Goal: Task Accomplishment & Management: Complete application form

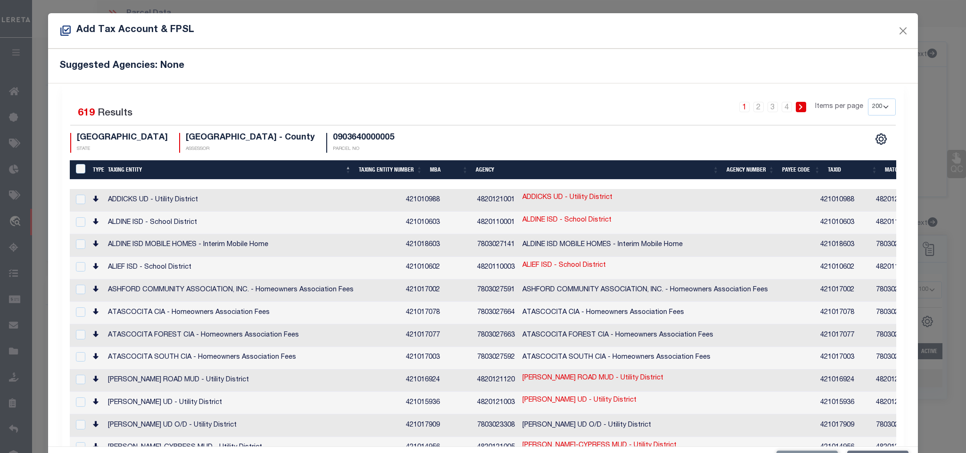
select select "100"
select select "166772"
select select "22686"
select select "400"
select select "NonEscrow"
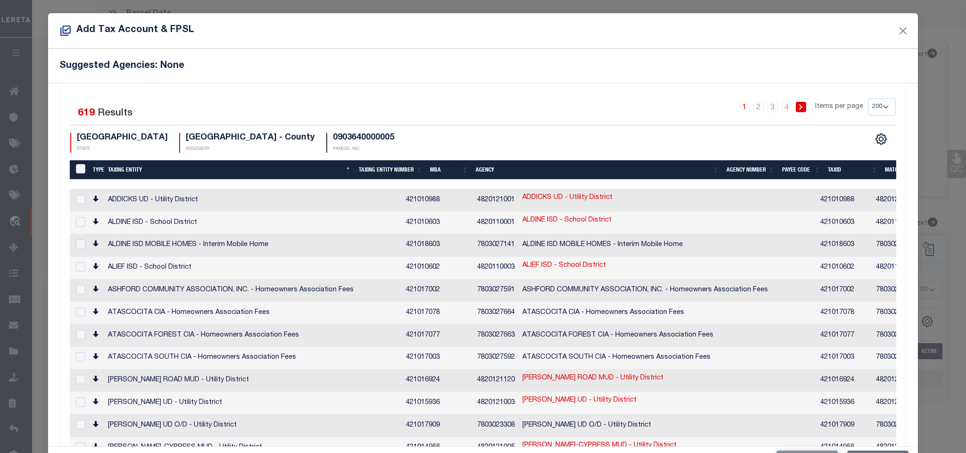
select select "200"
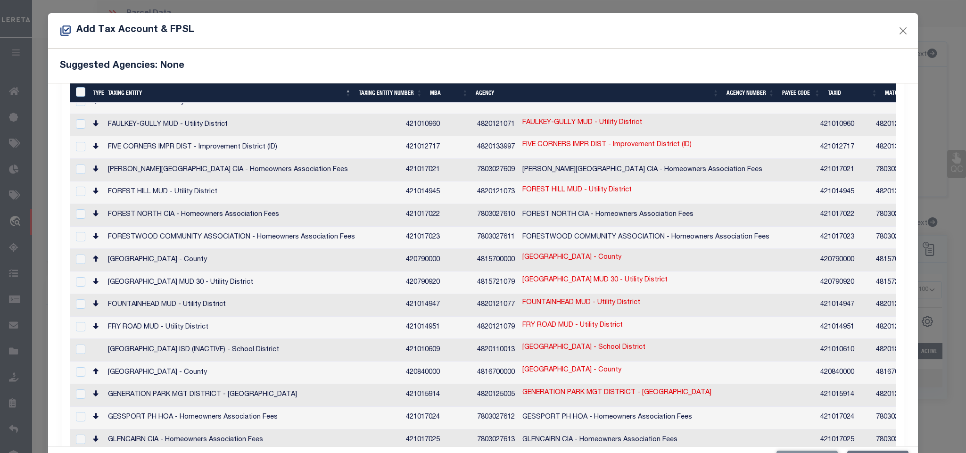
scroll to position [2122, 0]
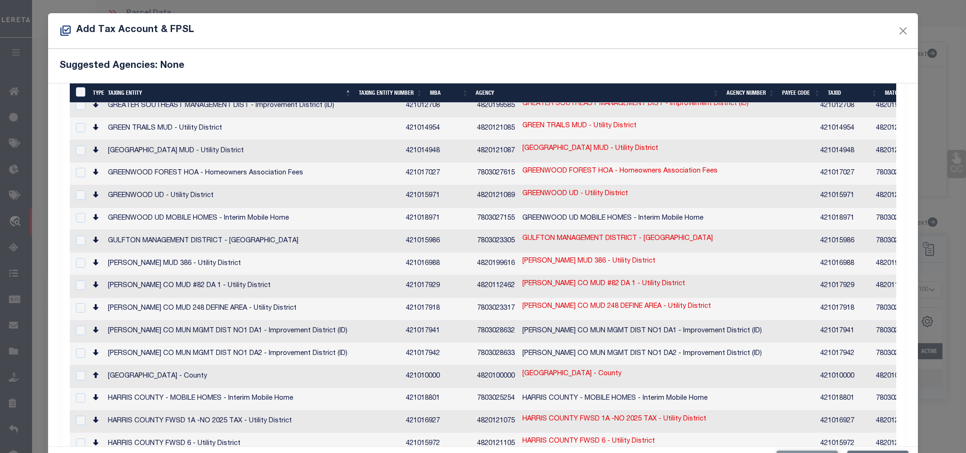
click at [194, 365] on td "[GEOGRAPHIC_DATA] - County" at bounding box center [253, 376] width 298 height 23
checkbox input "true"
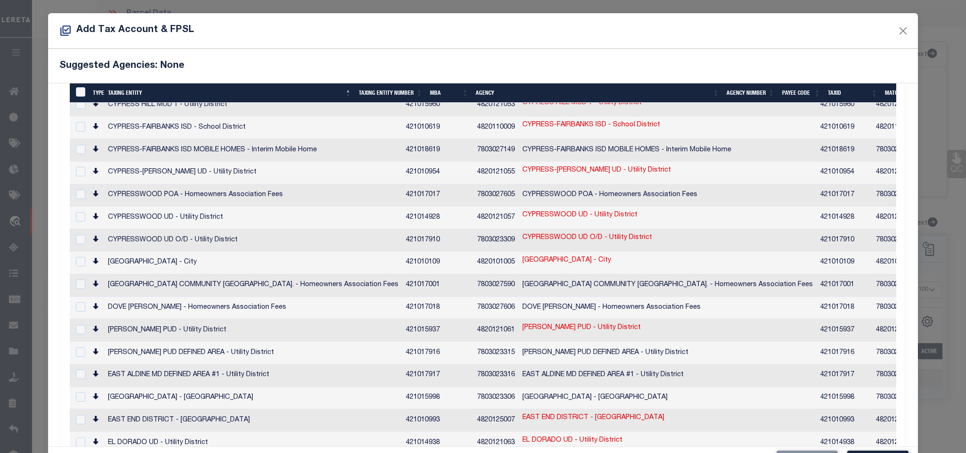
scroll to position [1129, 0]
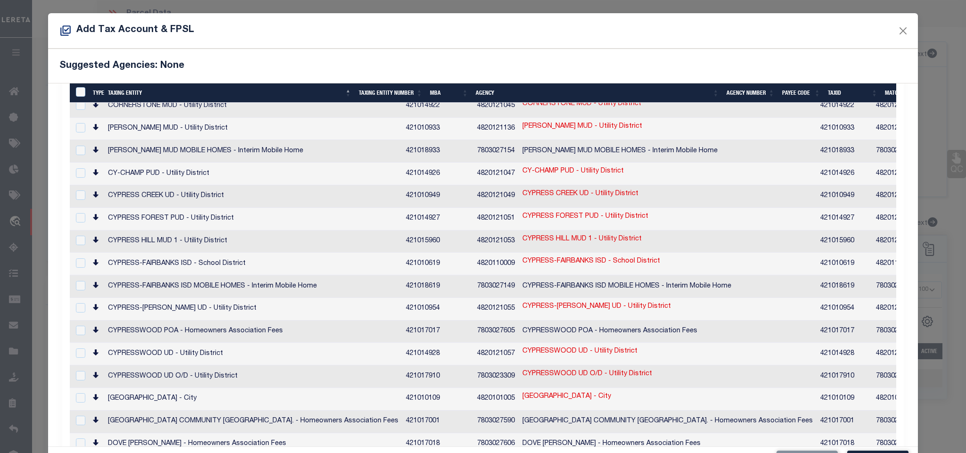
click at [170, 253] on td "CYPRESS-FAIRBANKS ISD - School District" at bounding box center [253, 264] width 298 height 23
checkbox input "true"
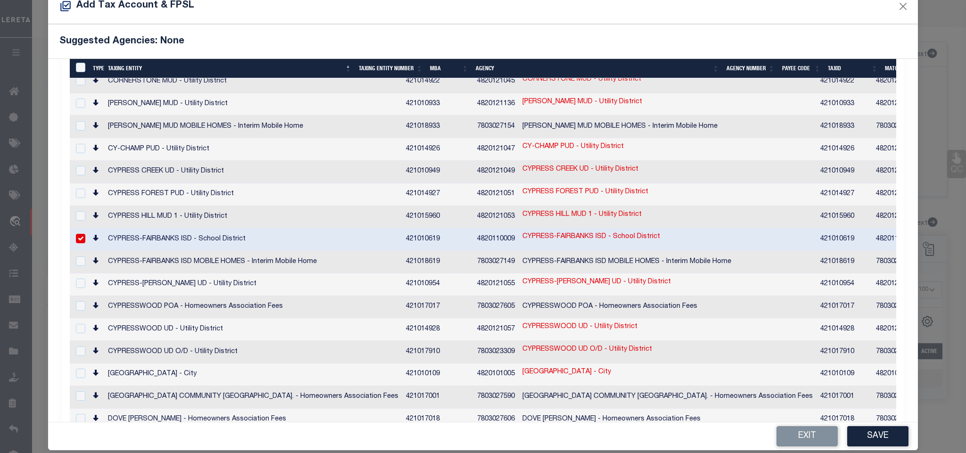
scroll to position [35, 0]
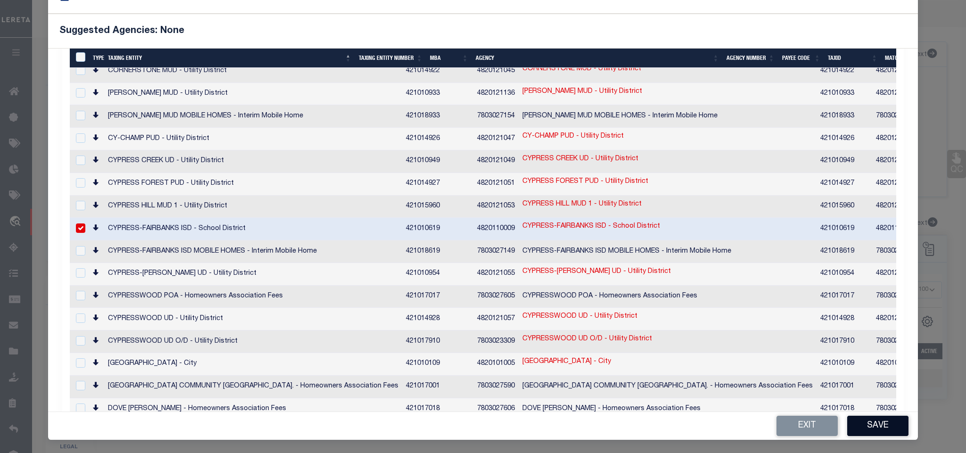
click at [896, 426] on button "Save" at bounding box center [877, 426] width 61 height 20
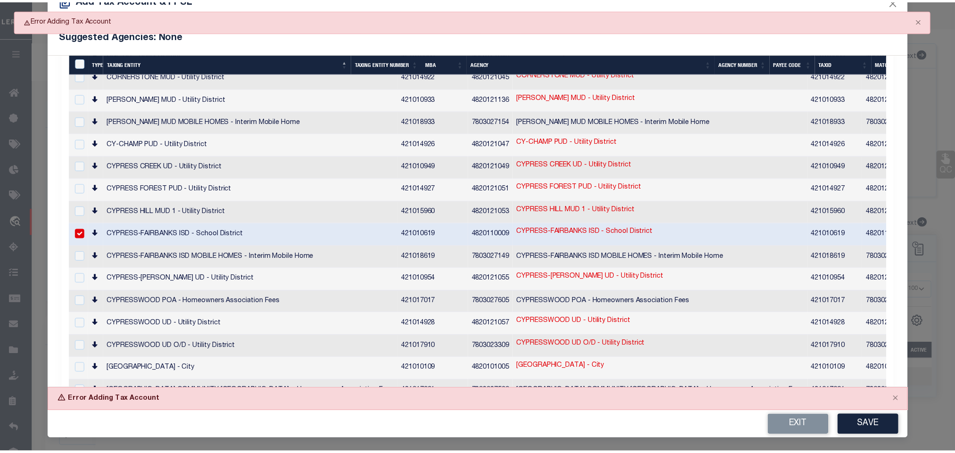
scroll to position [30, 0]
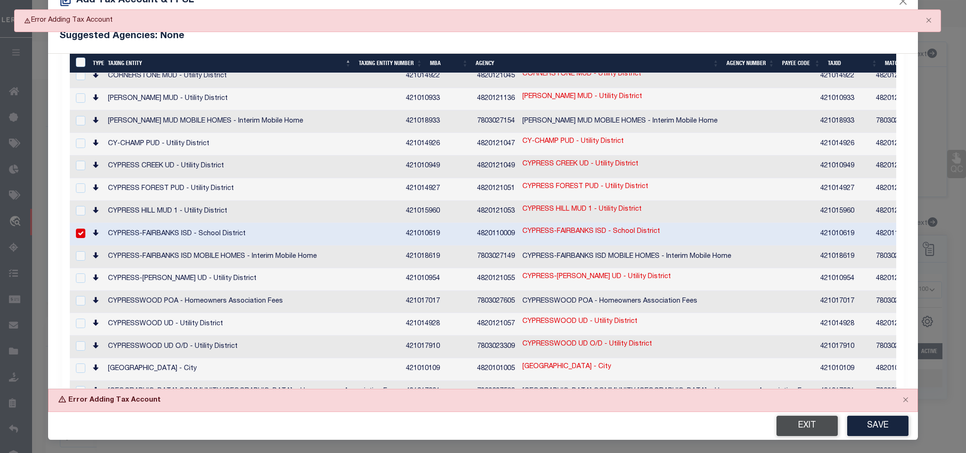
click at [798, 430] on button "Exit" at bounding box center [807, 426] width 61 height 20
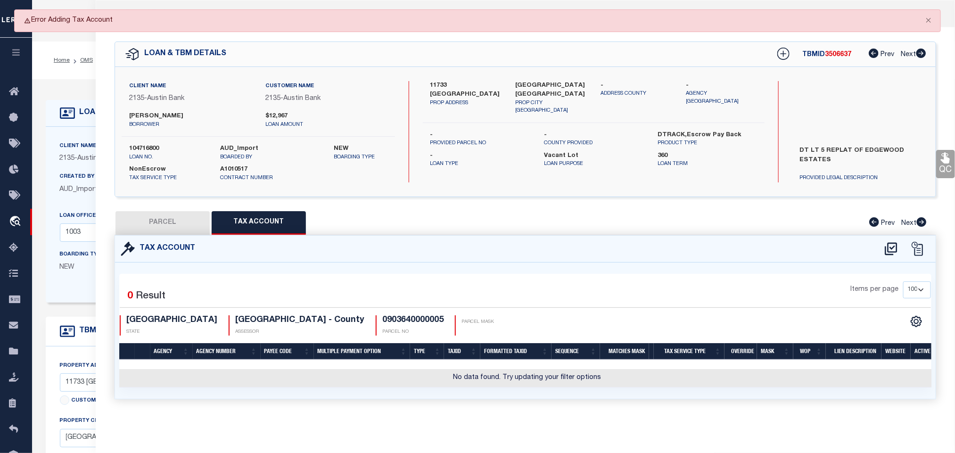
click at [166, 208] on div "QC QC QC" at bounding box center [526, 224] width 860 height 395
click at [166, 227] on button "PARCEL" at bounding box center [163, 223] width 94 height 24
select select "AS"
select select
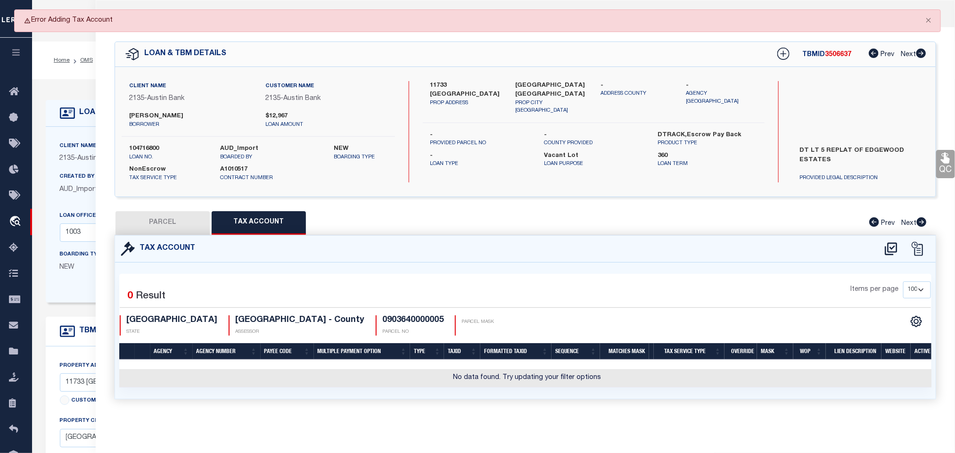
checkbox input "false"
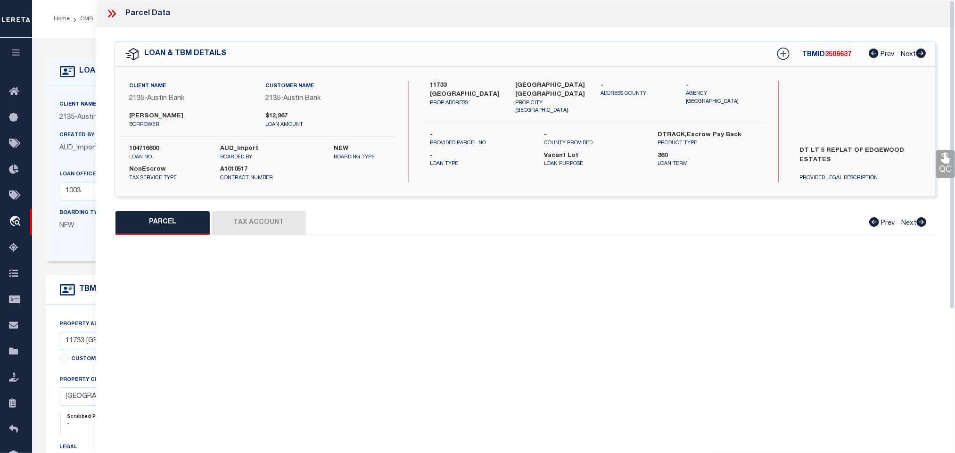
select select "IP"
type input "[PERSON_NAME]"
select select "AGW"
select select "LEG"
type input "11733 POSSUM HOLLOW LN"
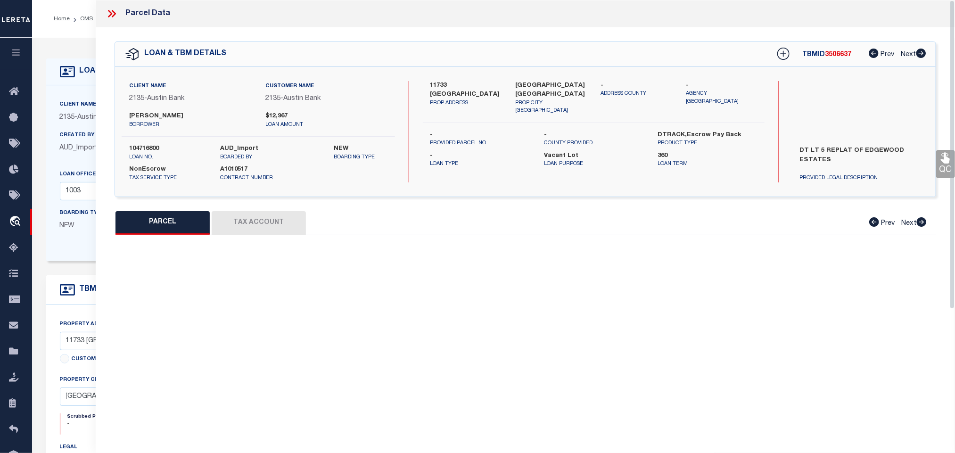
type input "[GEOGRAPHIC_DATA] TX 77065"
type textarea "TR 5B EDGEWOOD ESTATES R/P"
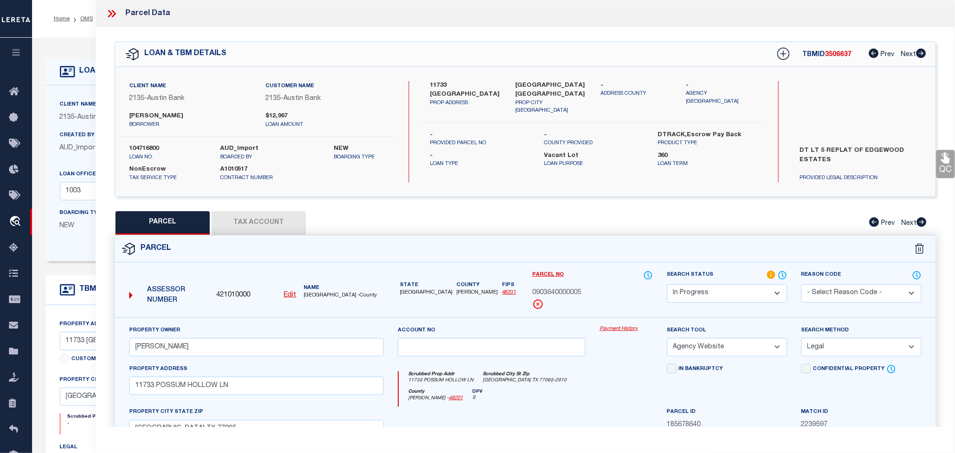
click at [756, 298] on select "Automated Search Bad Parcel Complete Duplicate Parcel High Dollar Reporting In …" at bounding box center [727, 293] width 120 height 18
select select "PC"
click at [667, 285] on select "Automated Search Bad Parcel Complete Duplicate Parcel High Dollar Reporting In …" at bounding box center [727, 293] width 120 height 18
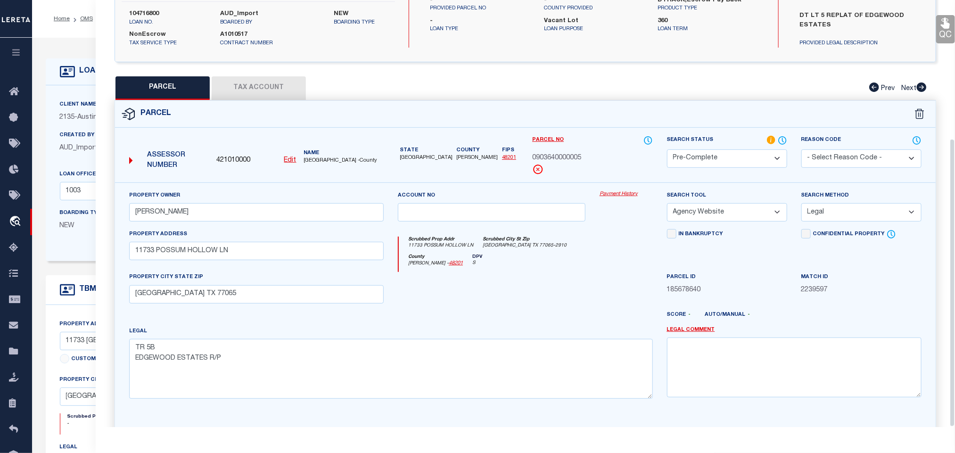
scroll to position [205, 0]
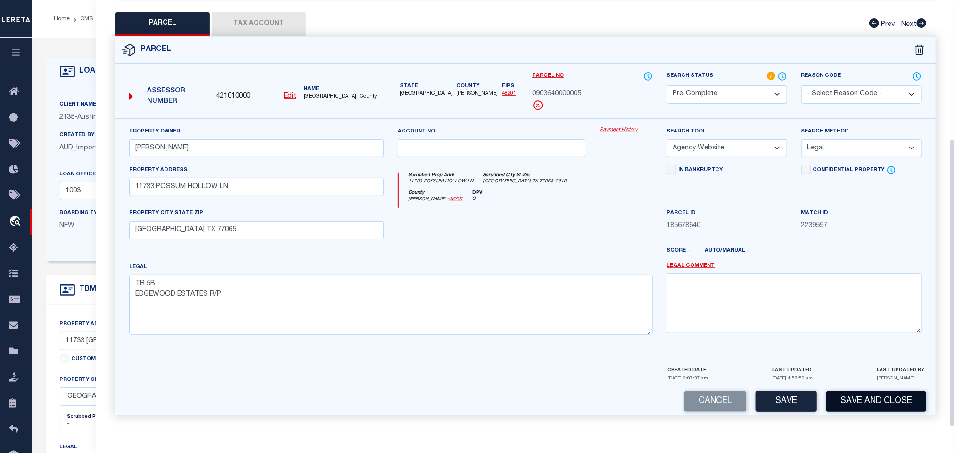
click at [858, 395] on button "Save and Close" at bounding box center [877, 401] width 100 height 20
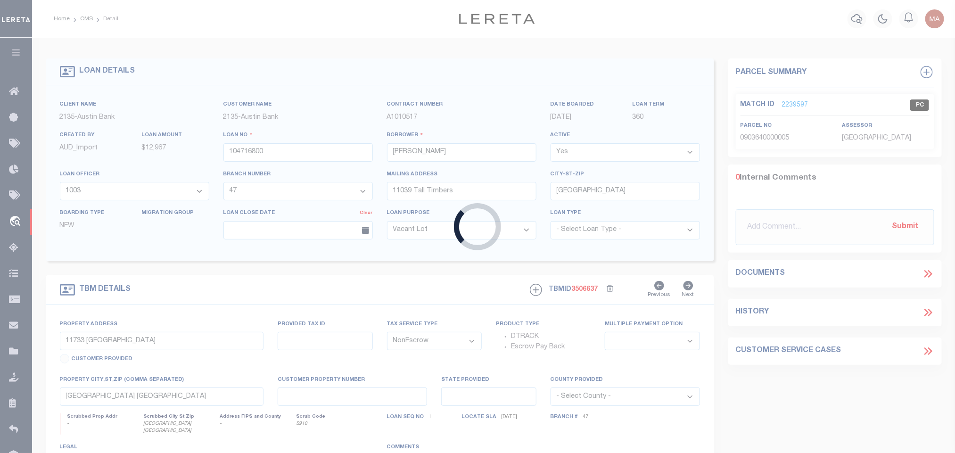
select select
select select "166772"
select select "22686"
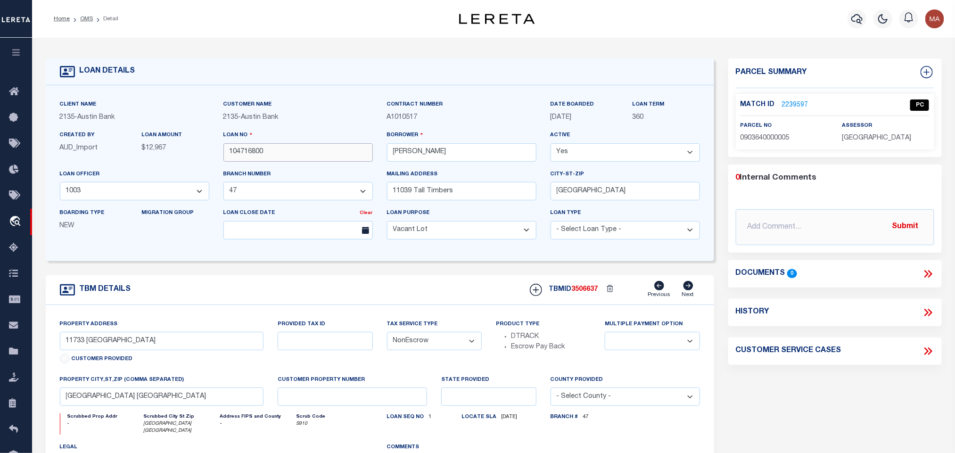
click at [249, 149] on input "104716800" at bounding box center [298, 152] width 149 height 18
click at [582, 293] on span "3506637" at bounding box center [585, 289] width 26 height 7
copy span "3506637"
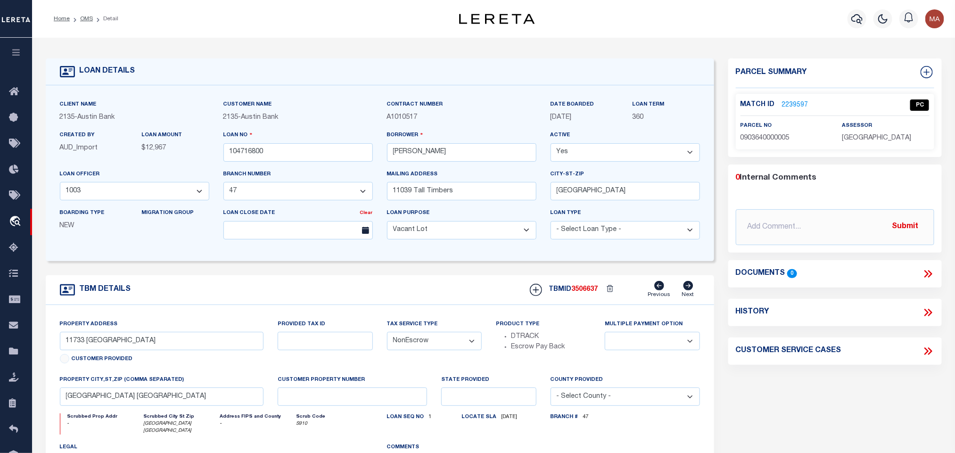
click at [867, 141] on span "[GEOGRAPHIC_DATA]" at bounding box center [876, 138] width 69 height 7
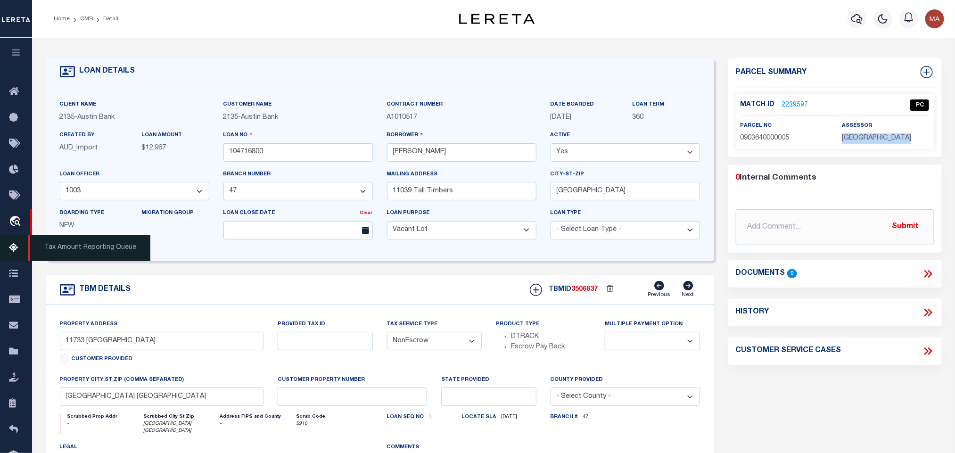
copy div "[GEOGRAPHIC_DATA]"
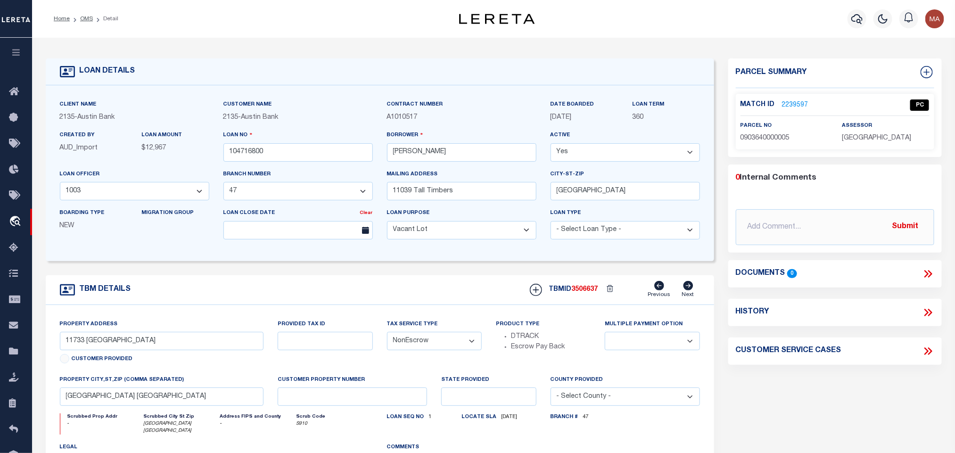
click at [765, 133] on p "0903640000005" at bounding box center [784, 138] width 87 height 10
click at [765, 136] on span "0903640000005" at bounding box center [765, 138] width 49 height 7
copy span "0903640000005"
click at [87, 20] on link "OMS" at bounding box center [86, 19] width 13 height 6
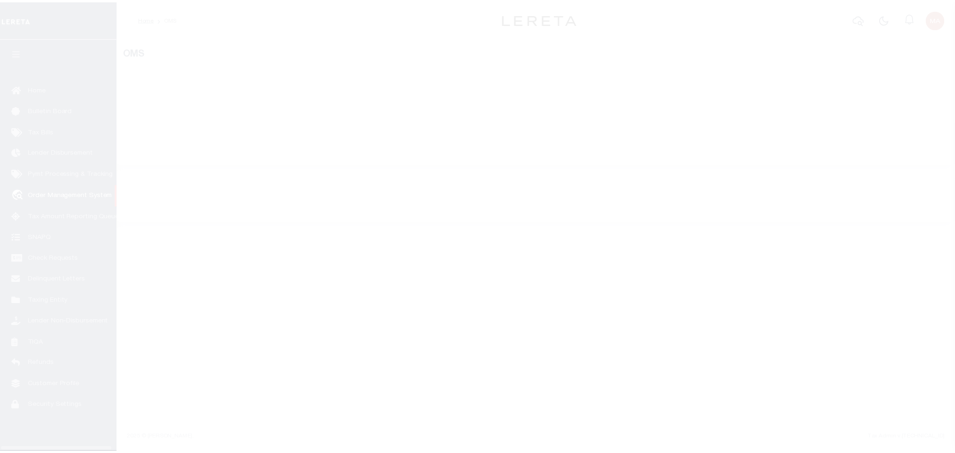
scroll to position [6, 0]
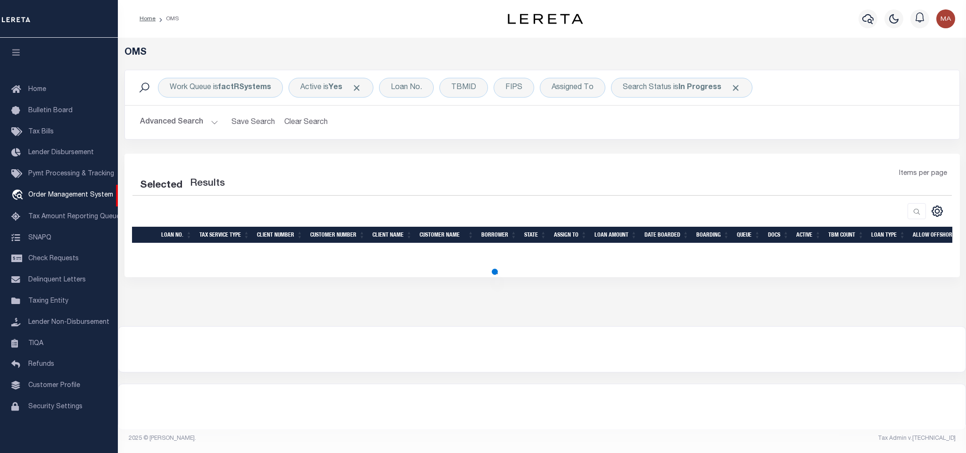
select select "200"
